Goal: Information Seeking & Learning: Learn about a topic

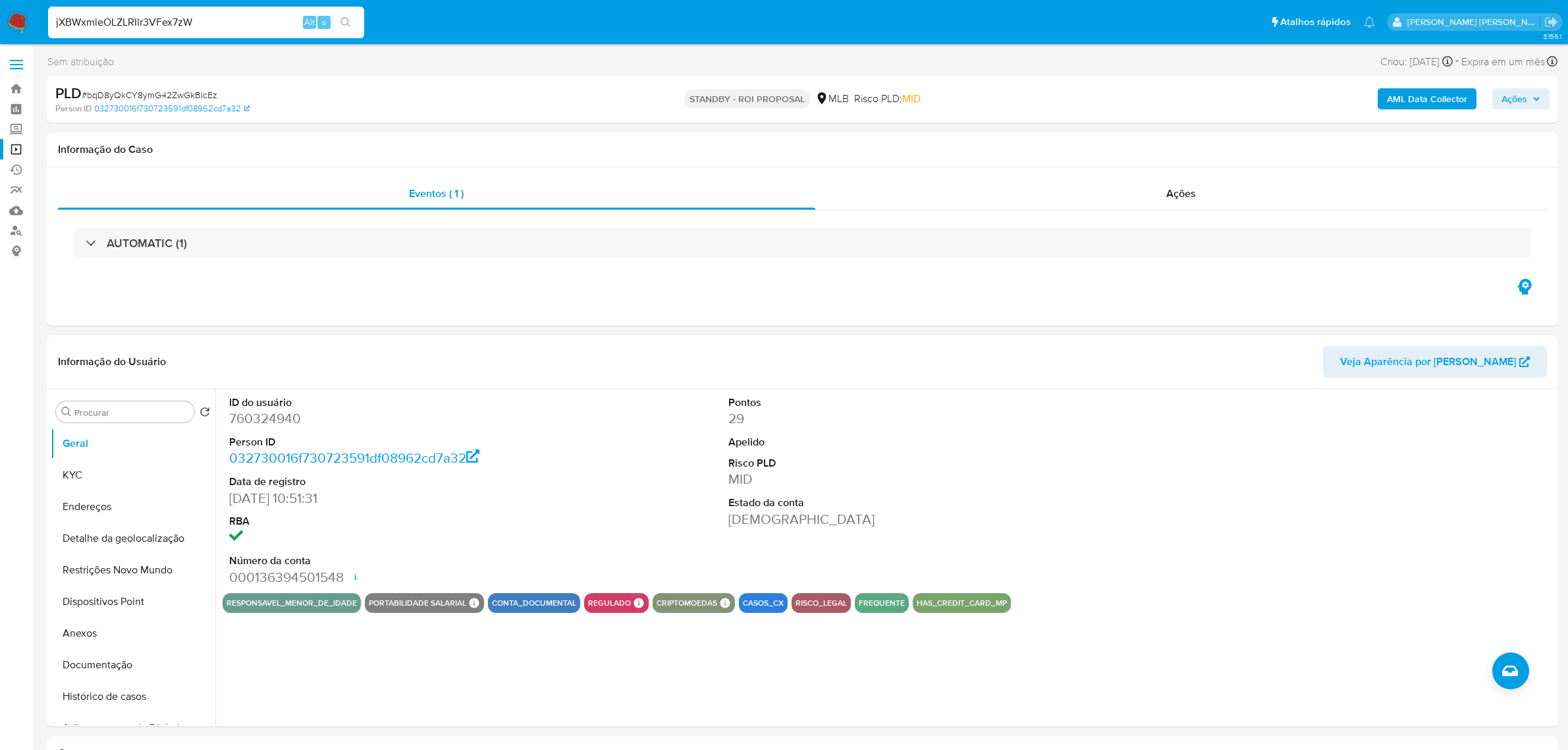
select select "10"
type input "jXBWxmleOLZLRIlr3VFex7zW"
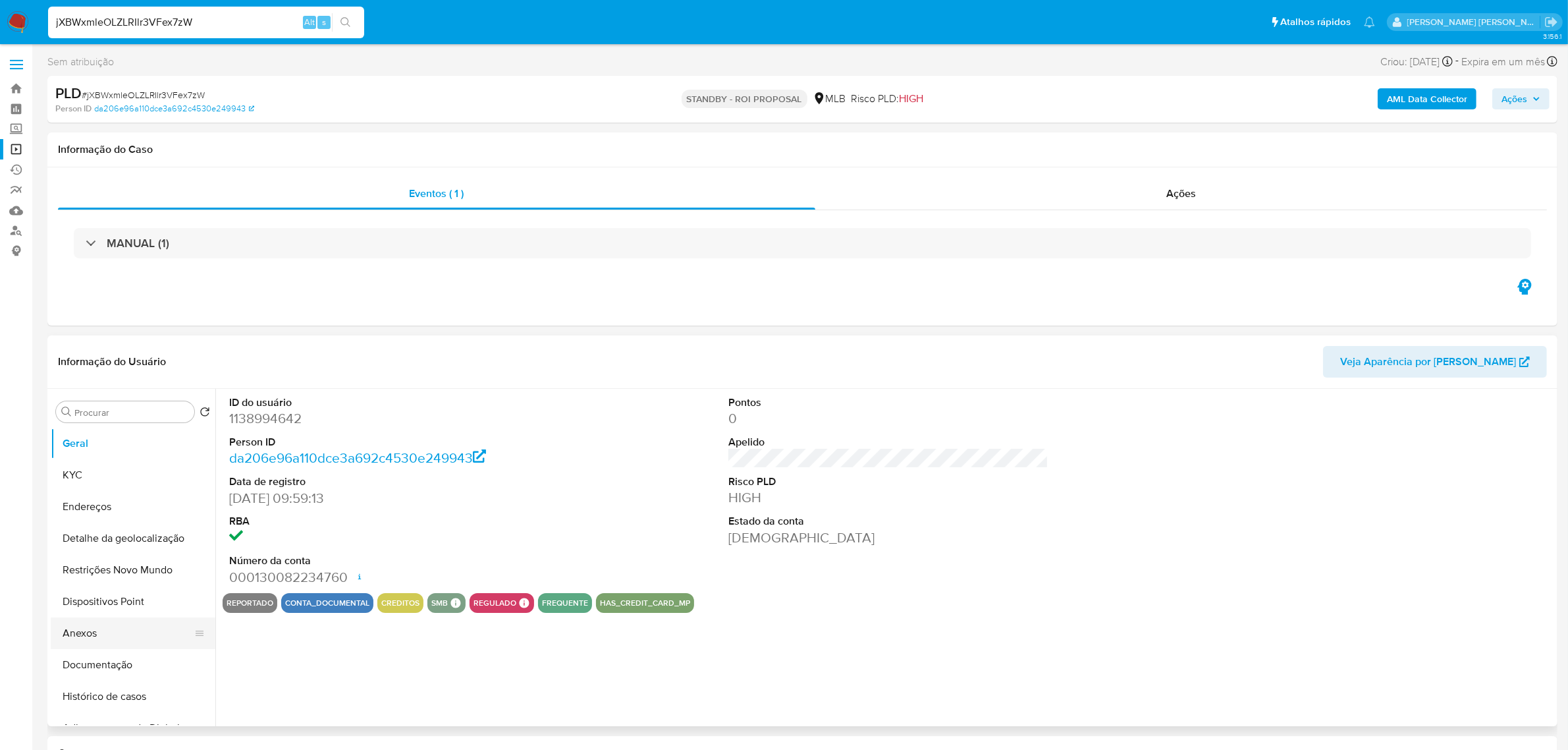
click at [74, 626] on button "Anexos" at bounding box center [127, 633] width 154 height 32
select select "10"
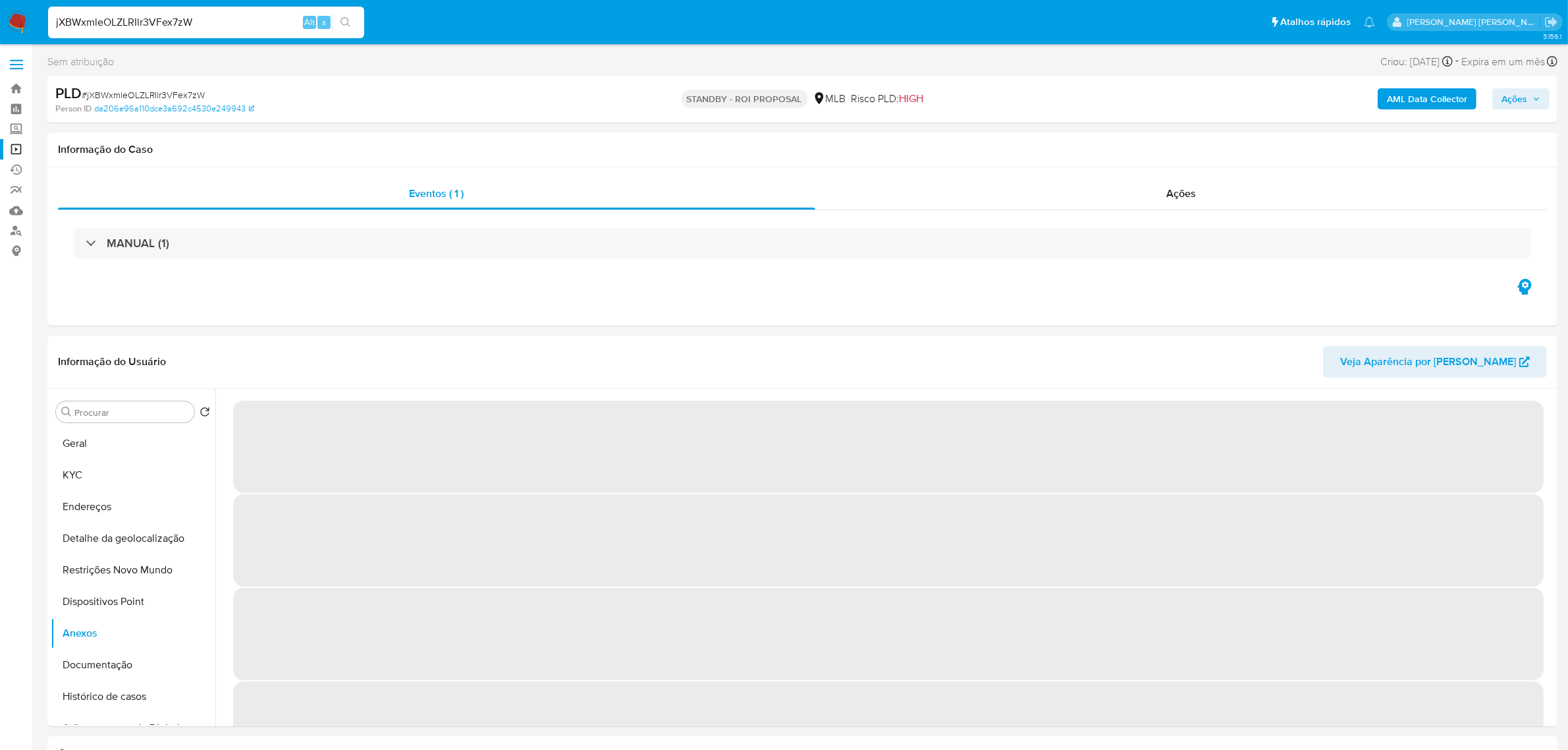
click at [1431, 102] on b "AML Data Collector" at bounding box center [1427, 99] width 80 height 21
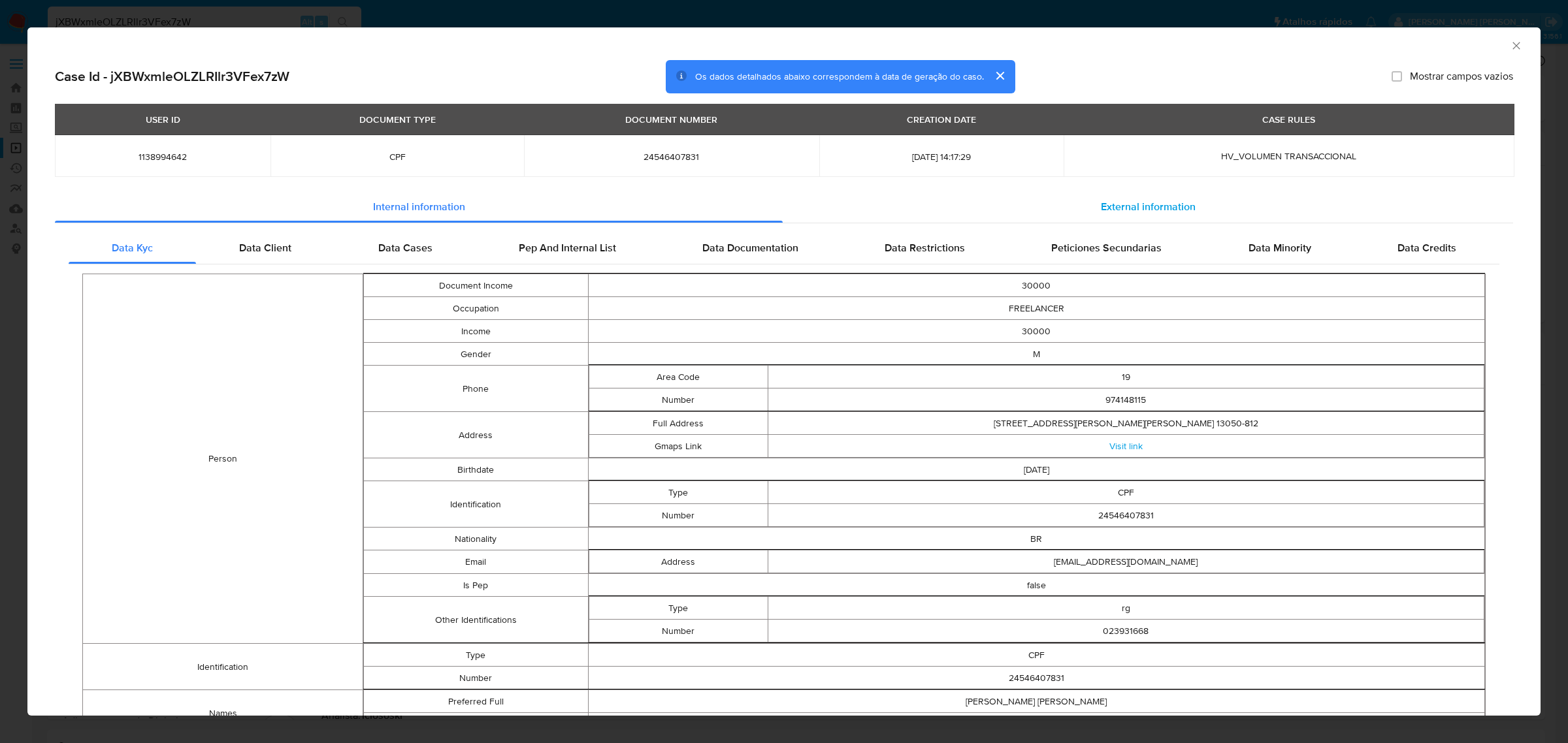
click at [1147, 200] on span "External information" at bounding box center [1148, 207] width 95 height 15
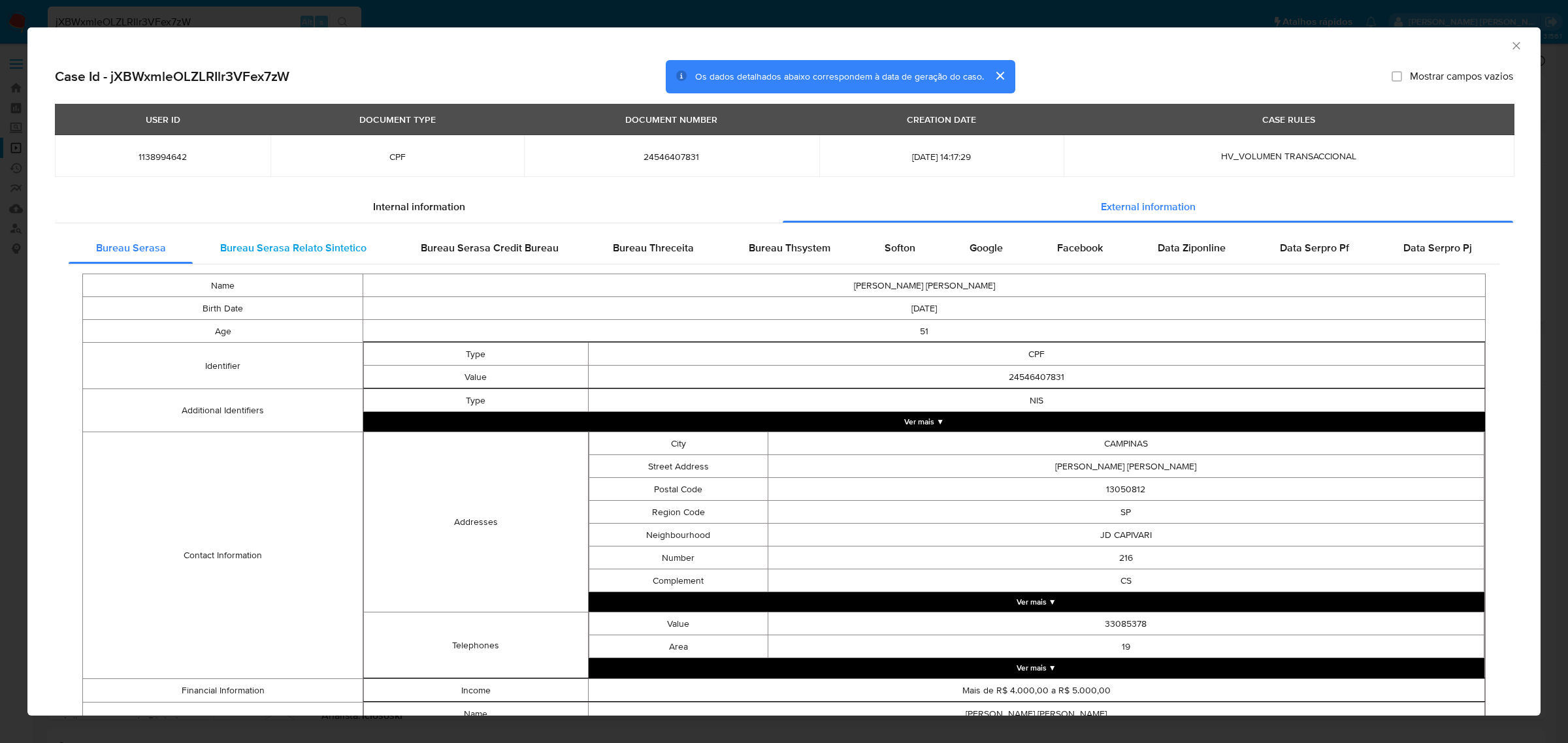
click at [295, 249] on span "Bureau Serasa Relato Sintetico" at bounding box center [293, 248] width 147 height 15
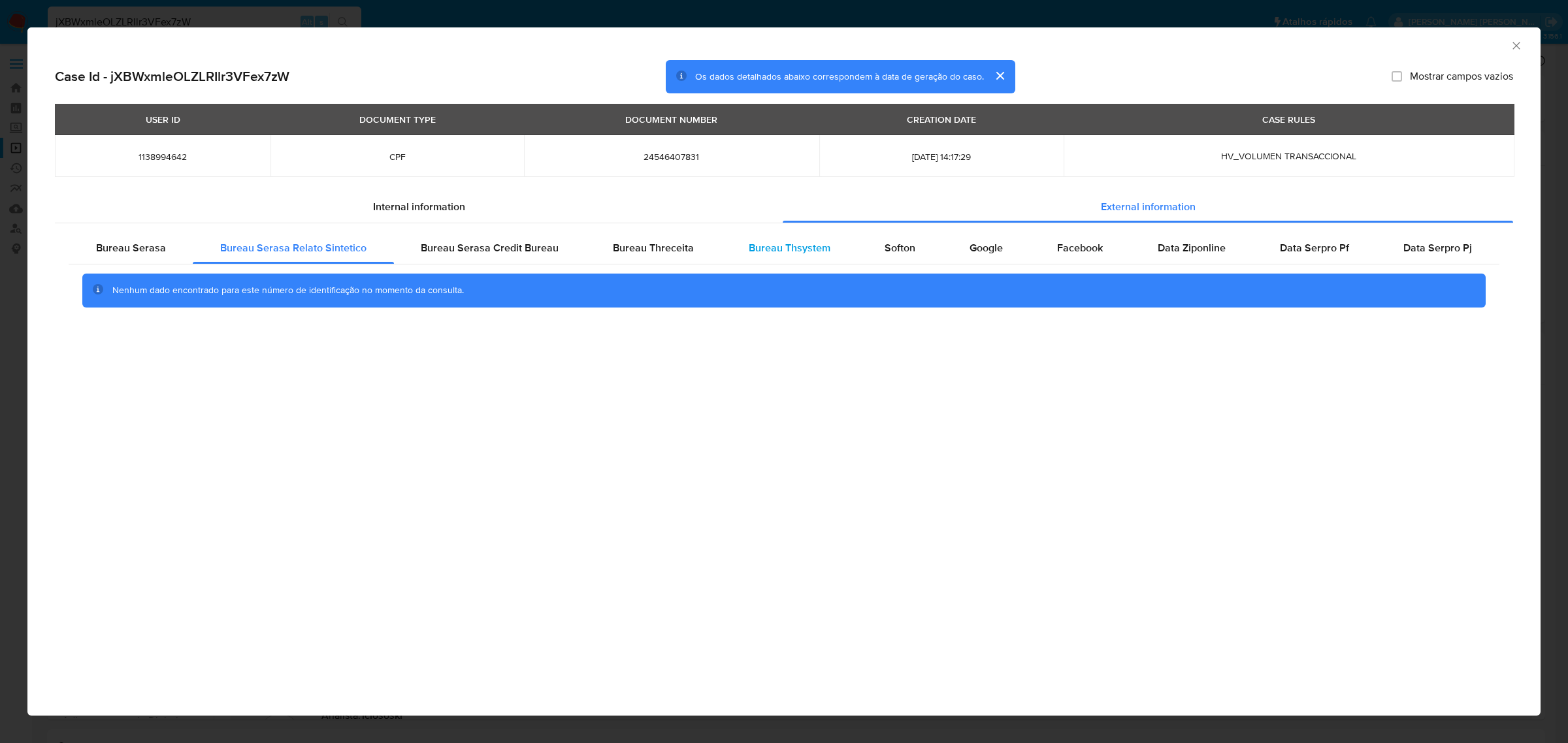
click at [781, 242] on span "Bureau Thsystem" at bounding box center [789, 248] width 82 height 15
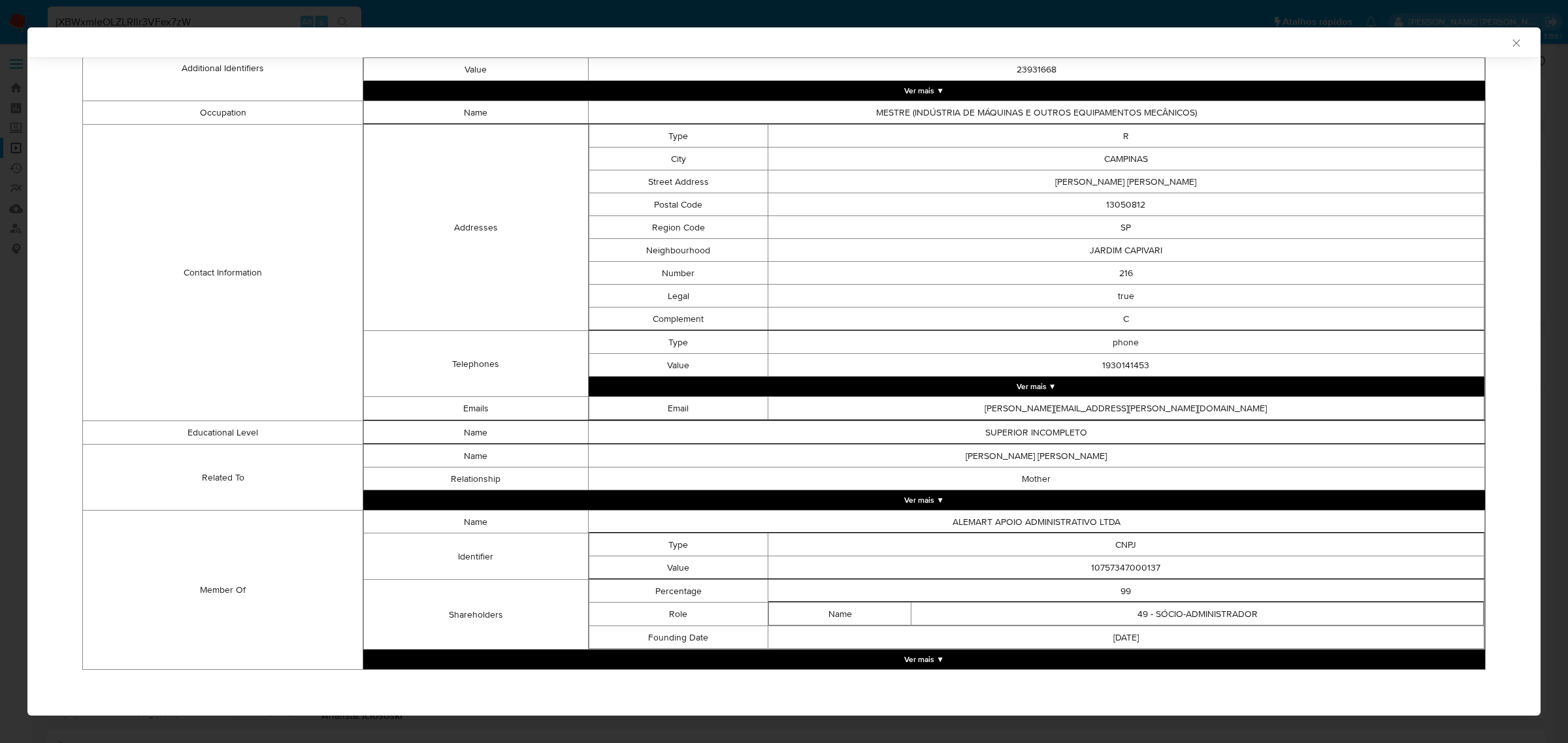
scroll to position [426, 0]
click at [932, 495] on button "Ver mais ▼" at bounding box center [924, 500] width 1122 height 20
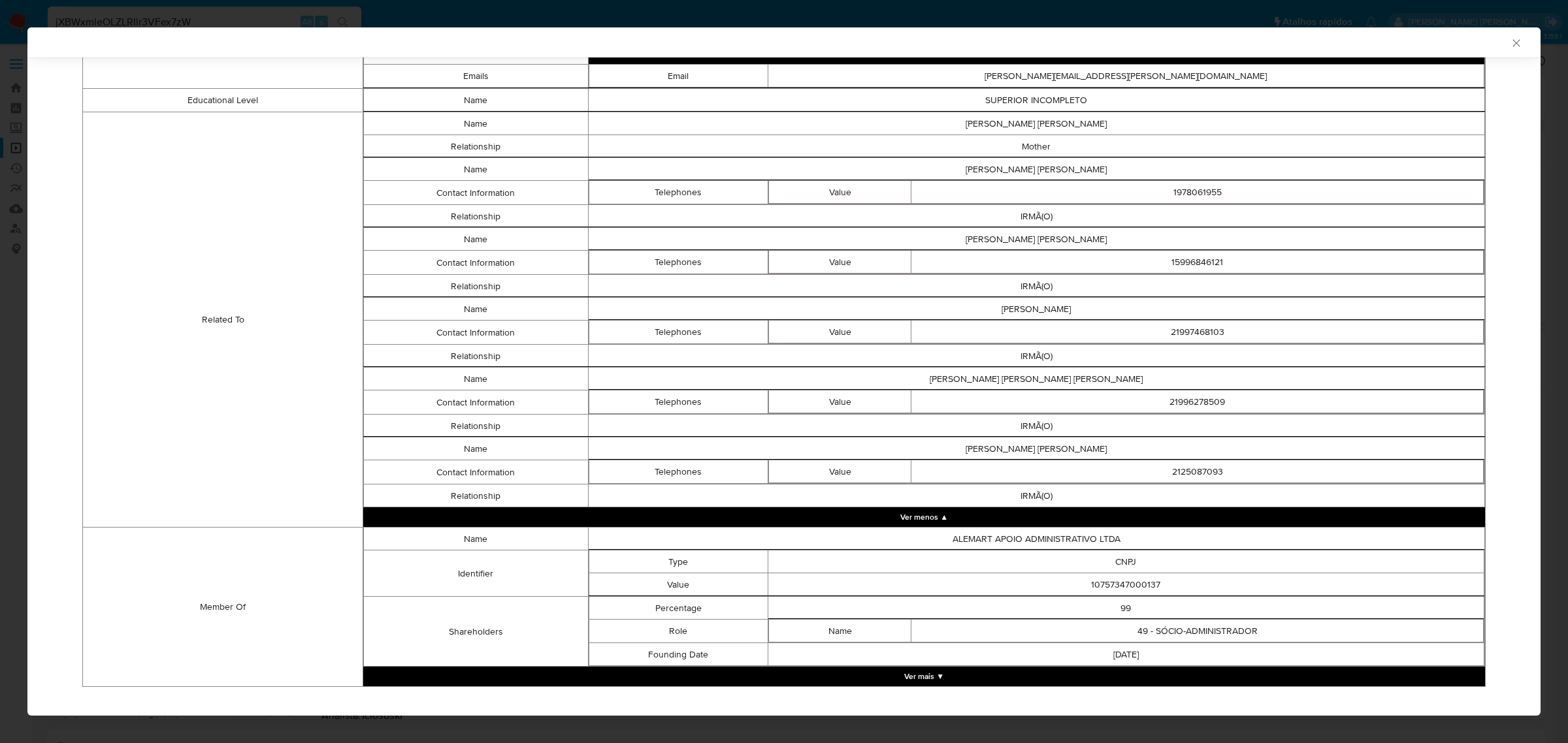
scroll to position [781, 0]
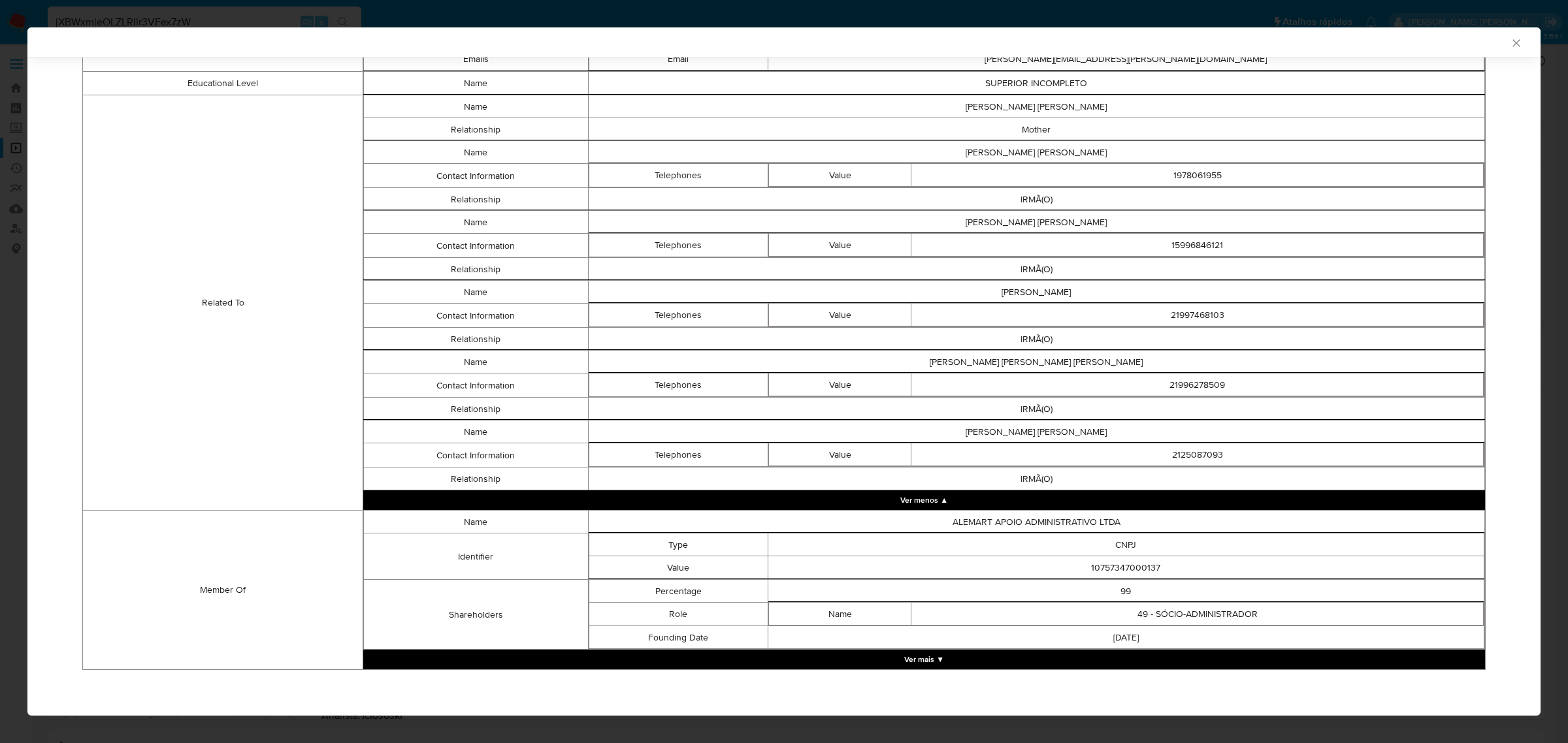
click at [925, 660] on button "Ver mais ▼" at bounding box center [924, 660] width 1122 height 20
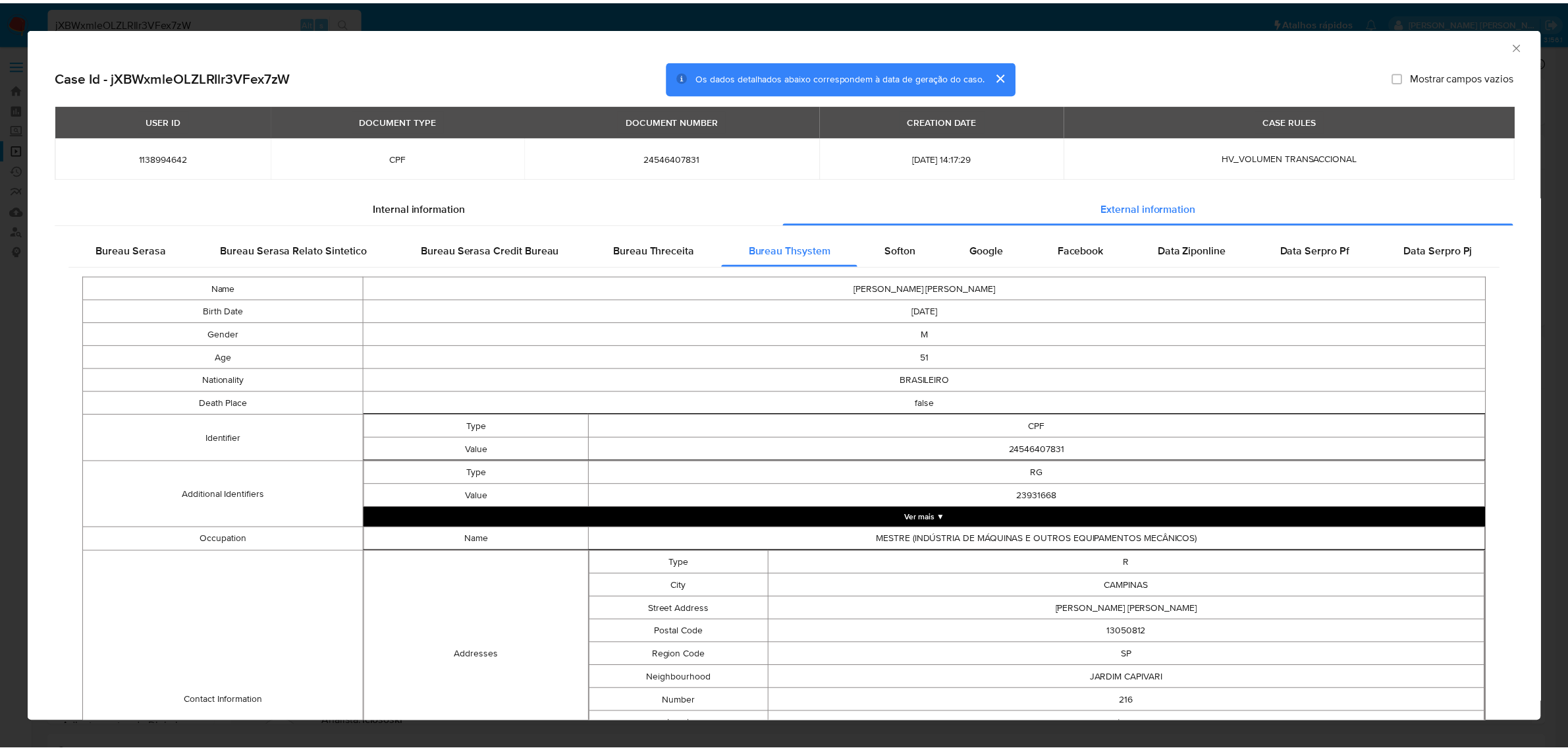
scroll to position [0, 0]
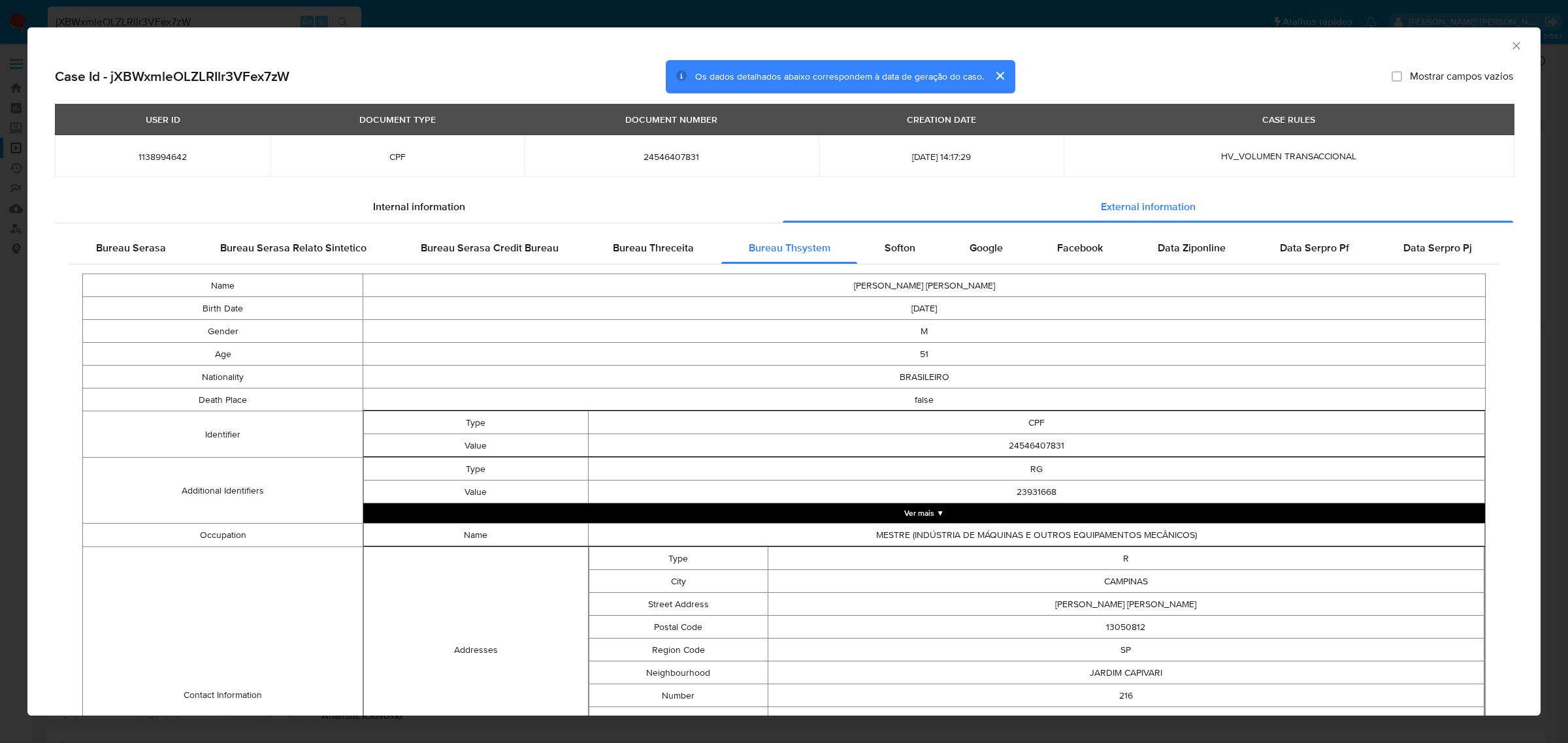
click at [1509, 43] on icon "Fechar a janela" at bounding box center [1515, 45] width 13 height 13
